Goal: Information Seeking & Learning: Learn about a topic

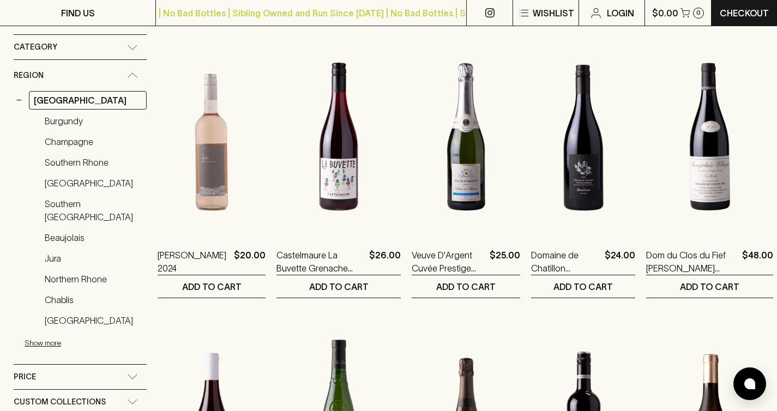
scroll to position [171, 0]
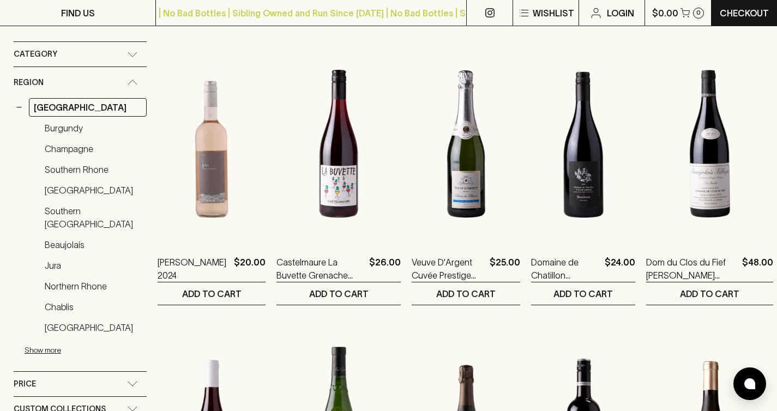
click at [56, 83] on div "Region" at bounding box center [70, 83] width 113 height 14
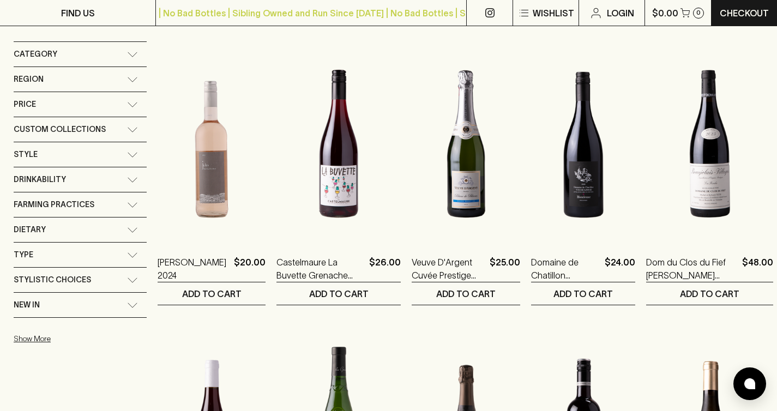
scroll to position [0, 0]
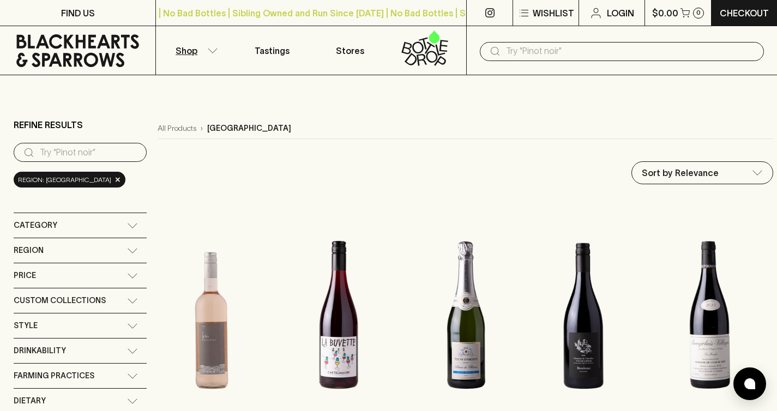
click at [98, 66] on link at bounding box center [77, 50] width 155 height 49
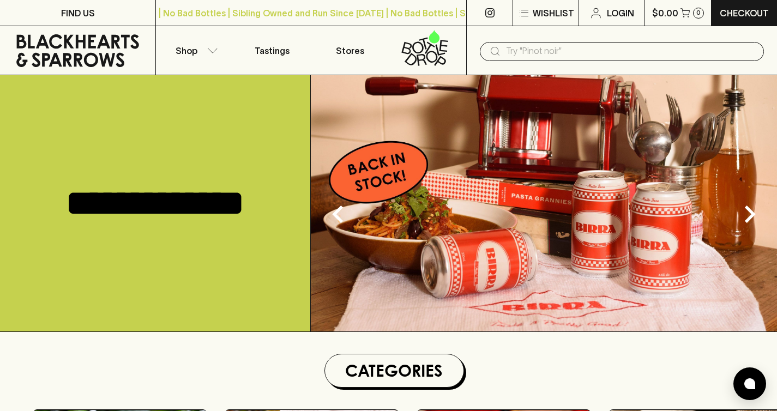
scroll to position [252, 0]
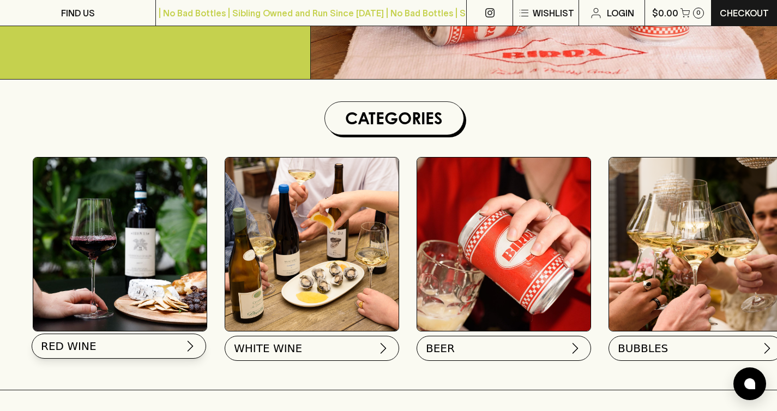
click at [105, 341] on button "RED WINE" at bounding box center [119, 346] width 174 height 25
click at [101, 345] on button "RED WINE" at bounding box center [119, 346] width 174 height 25
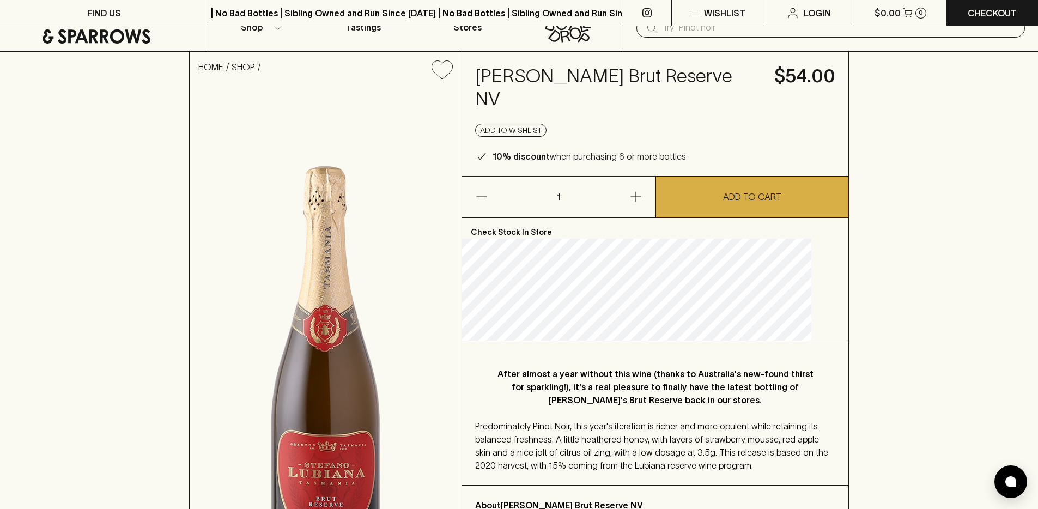
scroll to position [149, 0]
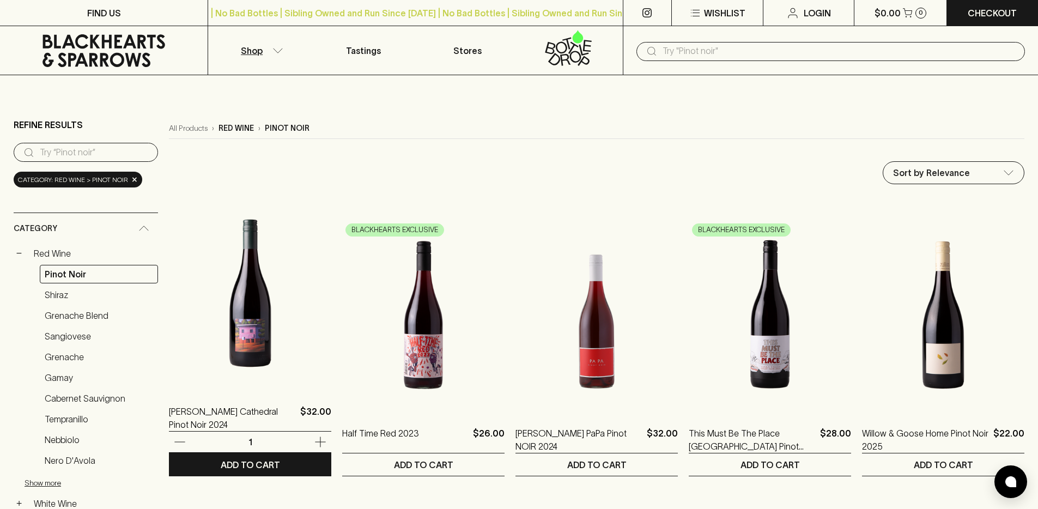
scroll to position [80, 0]
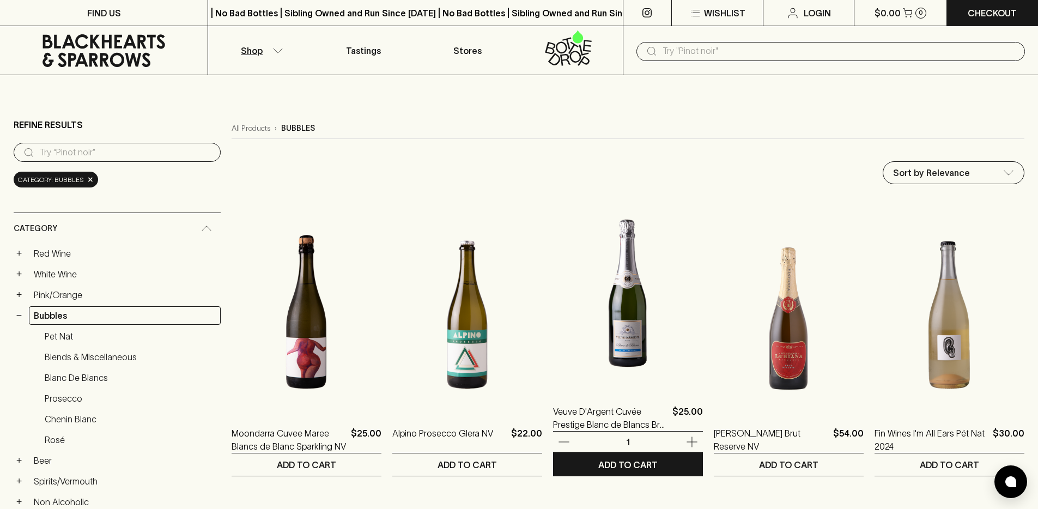
scroll to position [294, 0]
